Goal: Task Accomplishment & Management: Use online tool/utility

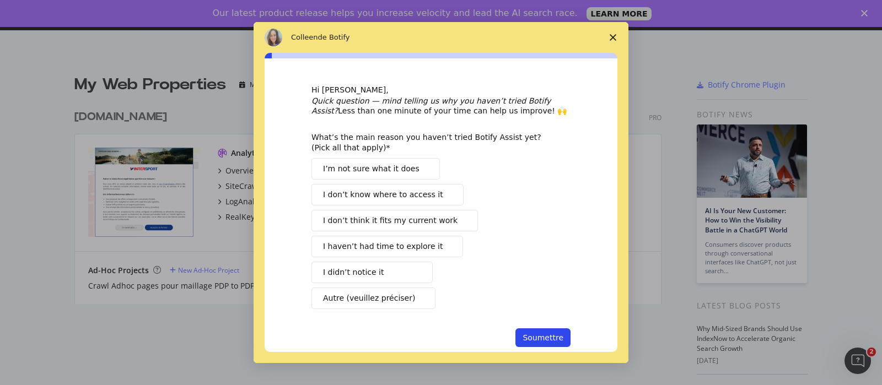
click at [617, 37] on span "Fermer l'enquête" at bounding box center [612, 37] width 31 height 31
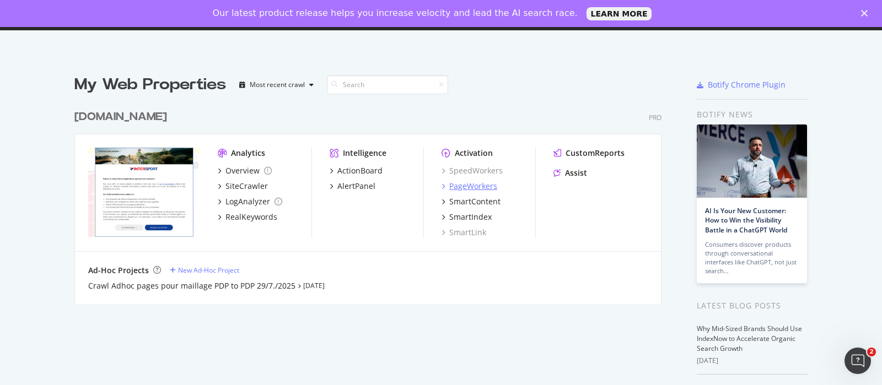
click at [466, 186] on div "PageWorkers" at bounding box center [473, 186] width 48 height 11
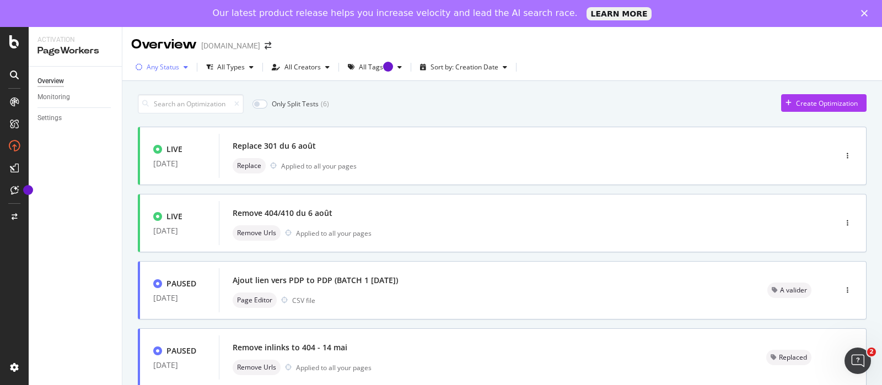
click at [176, 74] on div "Any Status" at bounding box center [161, 67] width 61 height 17
click at [60, 172] on div "AlertPanel" at bounding box center [58, 172] width 35 height 11
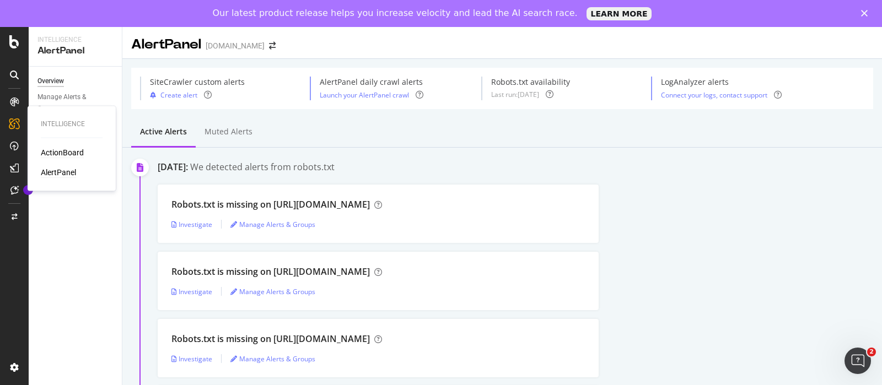
click at [56, 150] on div "ActionBoard" at bounding box center [62, 152] width 43 height 11
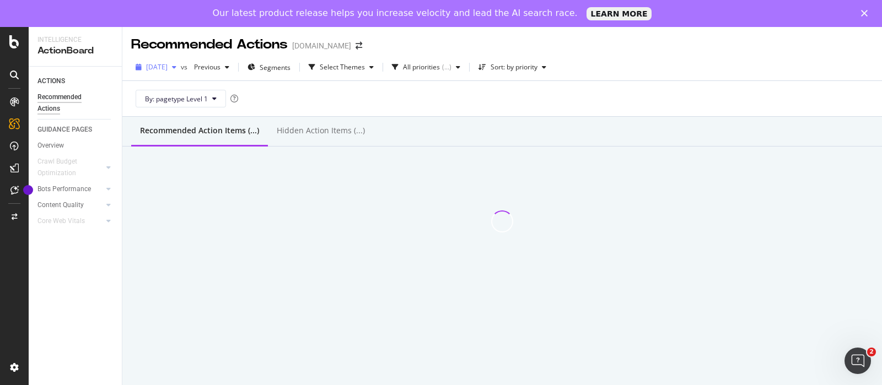
click at [167, 67] on span "[DATE]" at bounding box center [156, 66] width 21 height 9
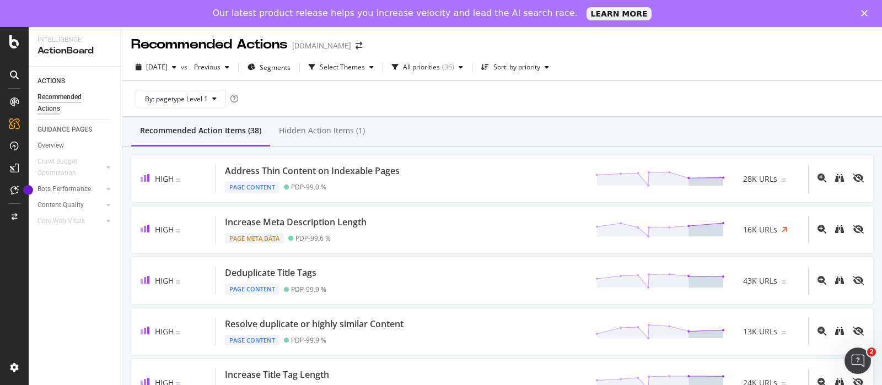
click at [501, 103] on div "By: pagetype Level 1" at bounding box center [502, 98] width 742 height 35
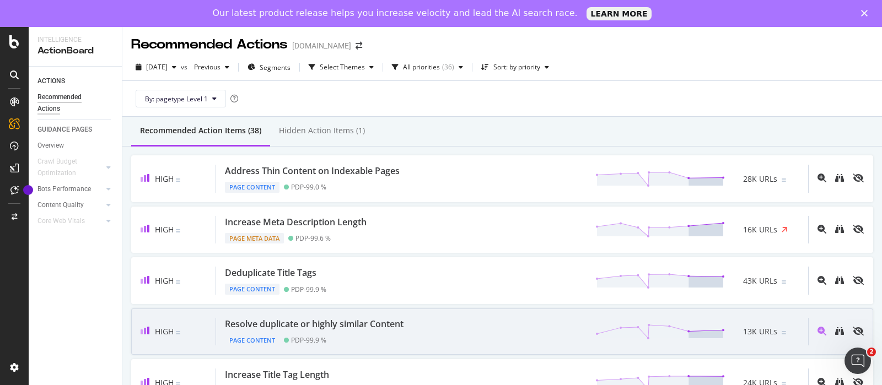
click at [250, 347] on div "High Resolve duplicate or highly similar Content Page Content PDP - 99.9 % 13K …" at bounding box center [502, 332] width 742 height 47
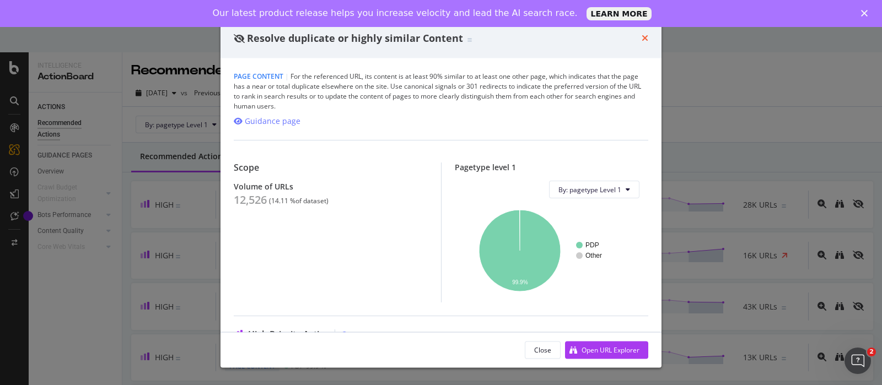
click at [647, 41] on icon "times" at bounding box center [644, 38] width 7 height 9
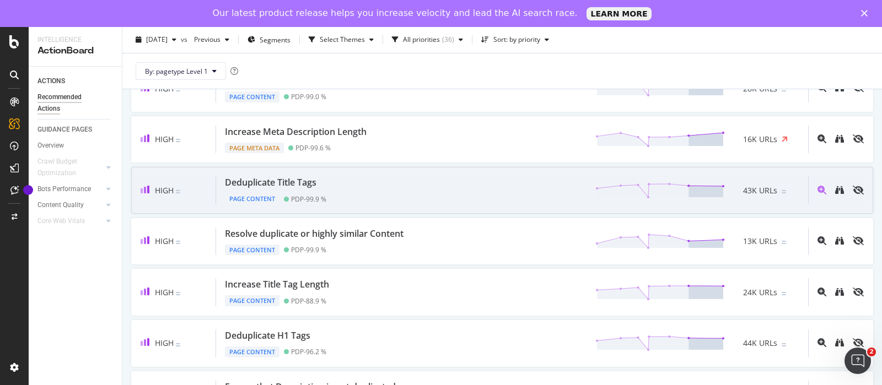
scroll to position [68, 0]
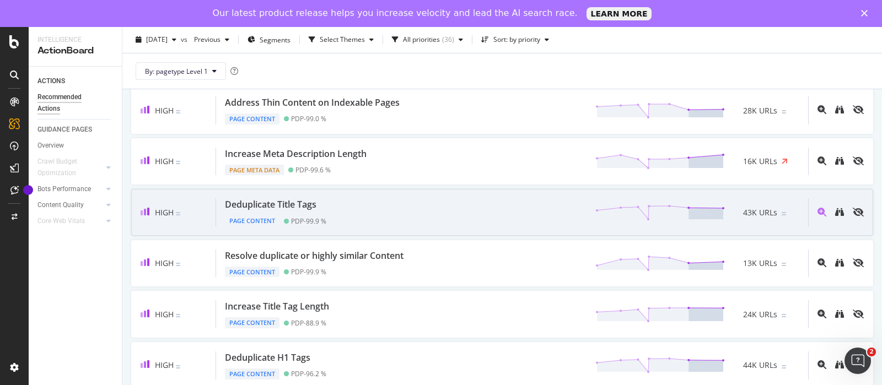
click at [450, 209] on div "Deduplicate Title Tags Page Content PDP - 99.9 % 43K URLs" at bounding box center [512, 212] width 592 height 28
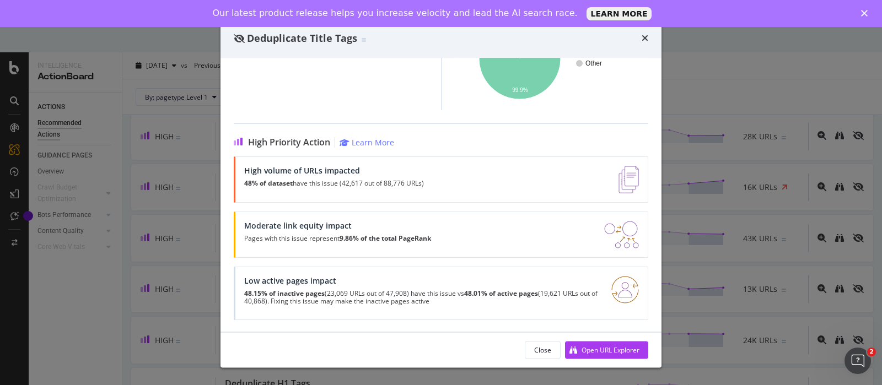
scroll to position [177, 0]
click at [645, 35] on icon "times" at bounding box center [644, 38] width 7 height 9
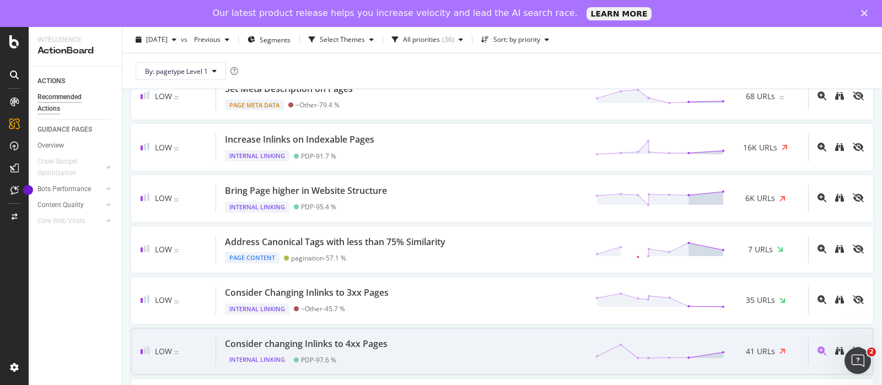
scroll to position [758, 0]
